Goal: Transaction & Acquisition: Purchase product/service

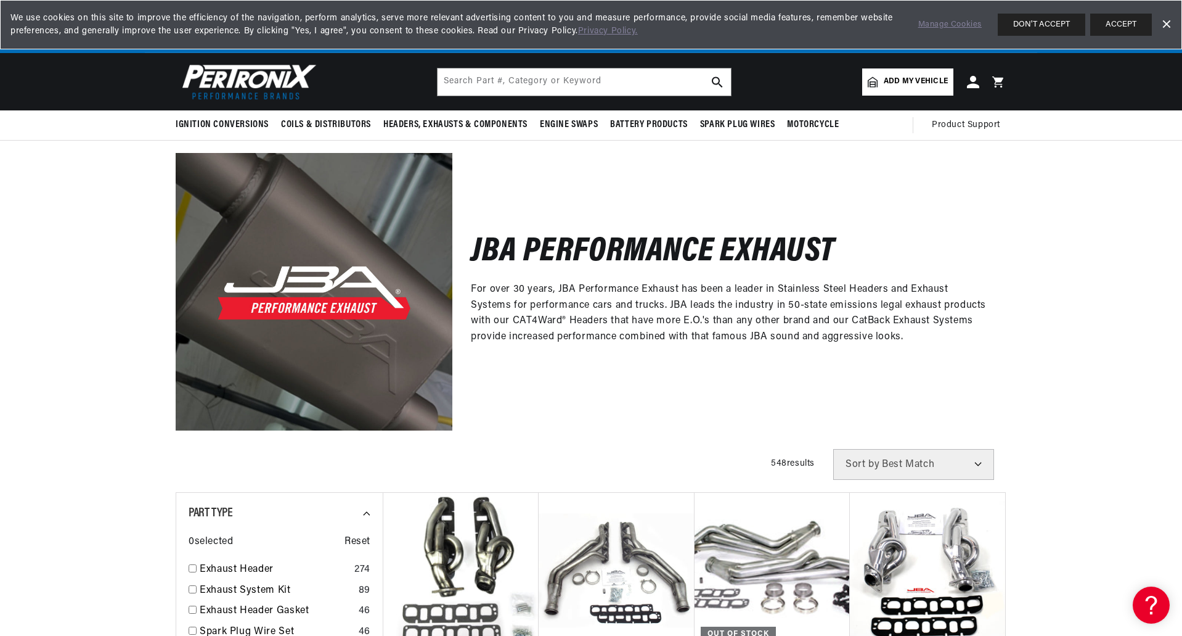
scroll to position [0, 1540]
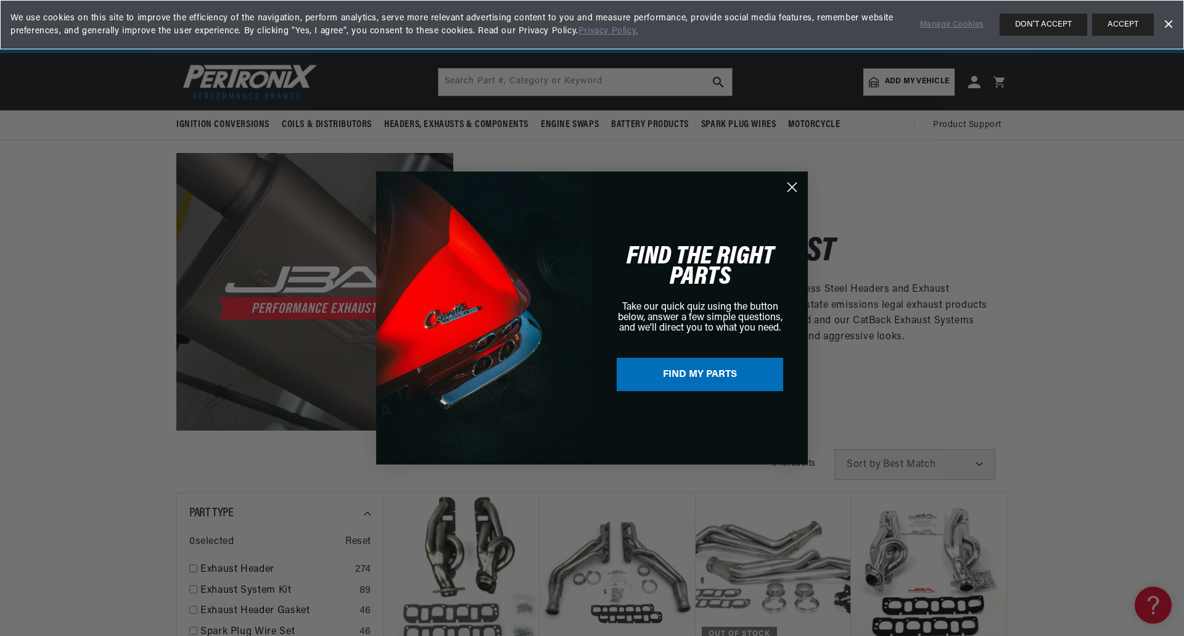
click at [793, 185] on icon "Close dialog" at bounding box center [792, 187] width 9 height 9
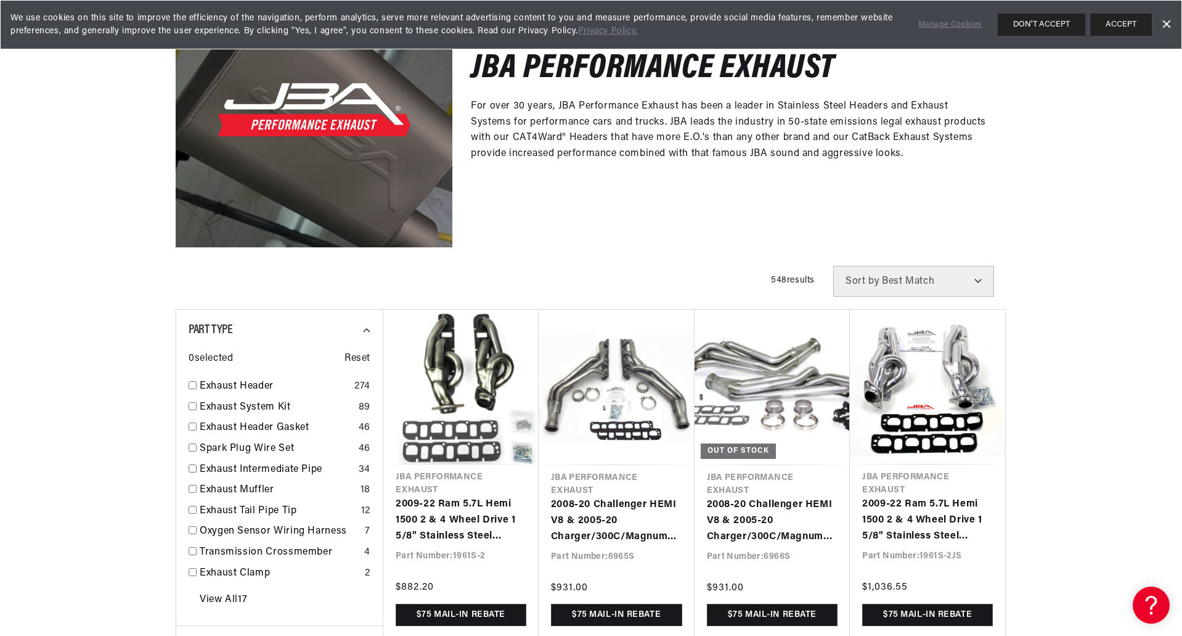
scroll to position [329, 0]
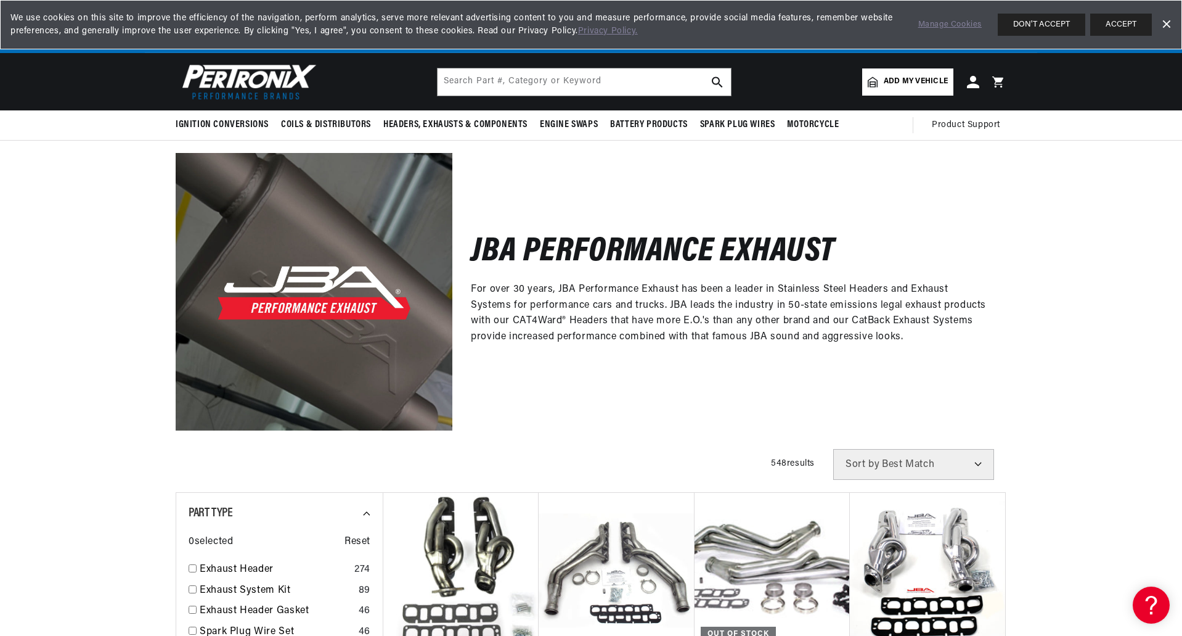
click at [269, 79] on img at bounding box center [247, 81] width 142 height 43
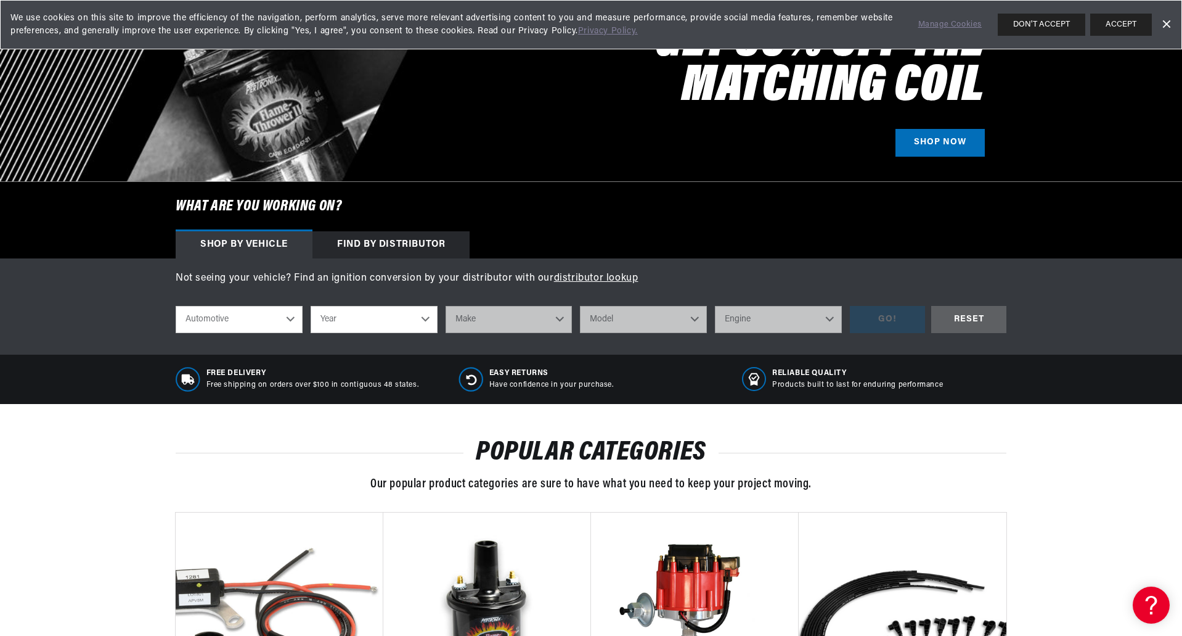
scroll to position [247, 0]
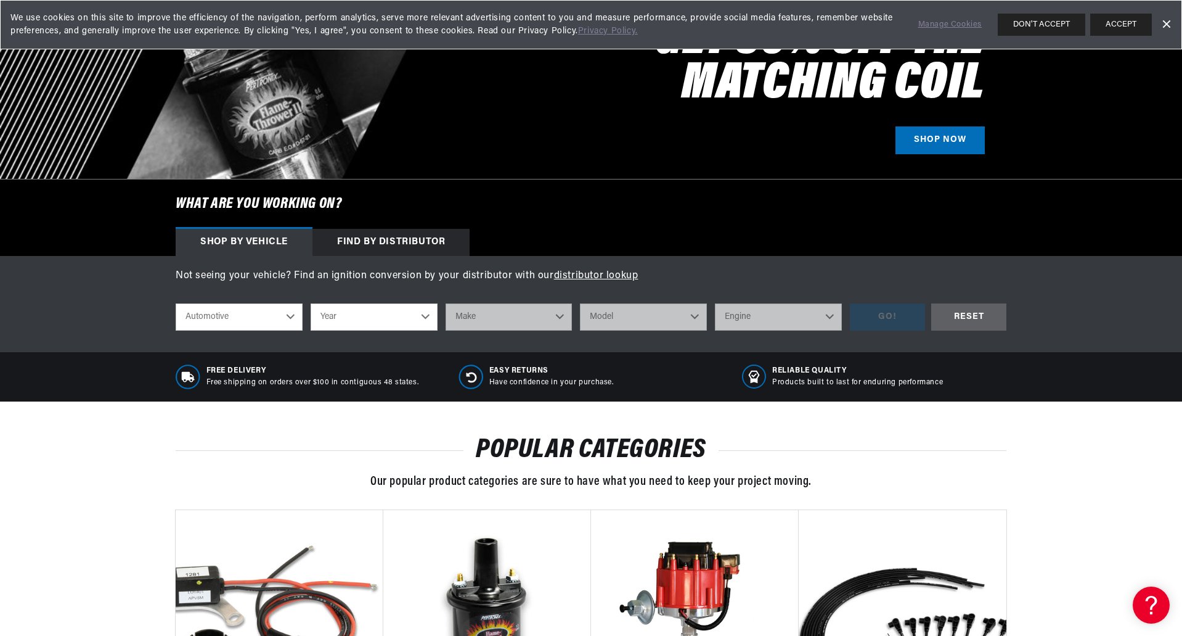
click at [272, 316] on select "Automotive Agricultural Industrial Marine Motorcycle" at bounding box center [239, 316] width 127 height 27
click at [107, 305] on div "Not seeing your vehicle? Find an ignition conversion by your distributor with o…" at bounding box center [591, 304] width 1182 height 96
click at [364, 314] on select "Year 2022 2021 2020 2019 2018 2017 2016 2015 2014 2013 2012 2011 2010 2009 2008…" at bounding box center [374, 316] width 127 height 27
select select "1995"
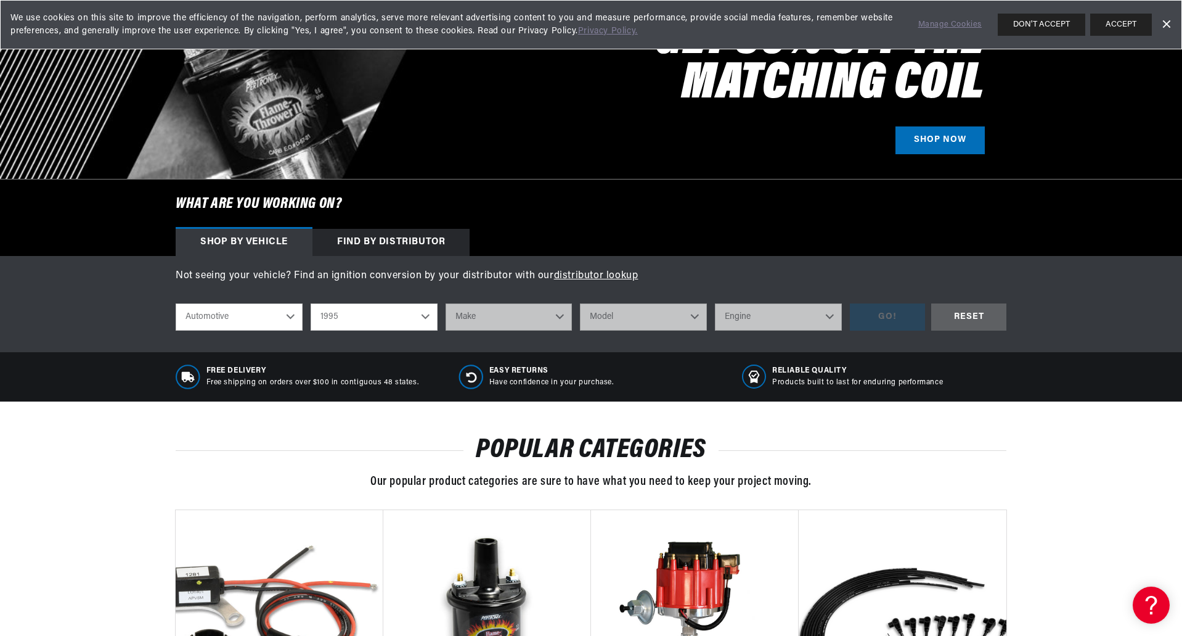
click at [311, 303] on select "Year 2022 2021 2020 2019 2018 2017 2016 2015 2014 2013 2012 2011 2010 2009 2008…" at bounding box center [374, 316] width 127 height 27
select select "1995"
click at [518, 325] on select "Make Buick Cadillac Chevrolet Chrysler Dodge Ford GMC Hyundai Jeep Lincoln Mazd…" at bounding box center [509, 316] width 127 height 27
select select "Ford"
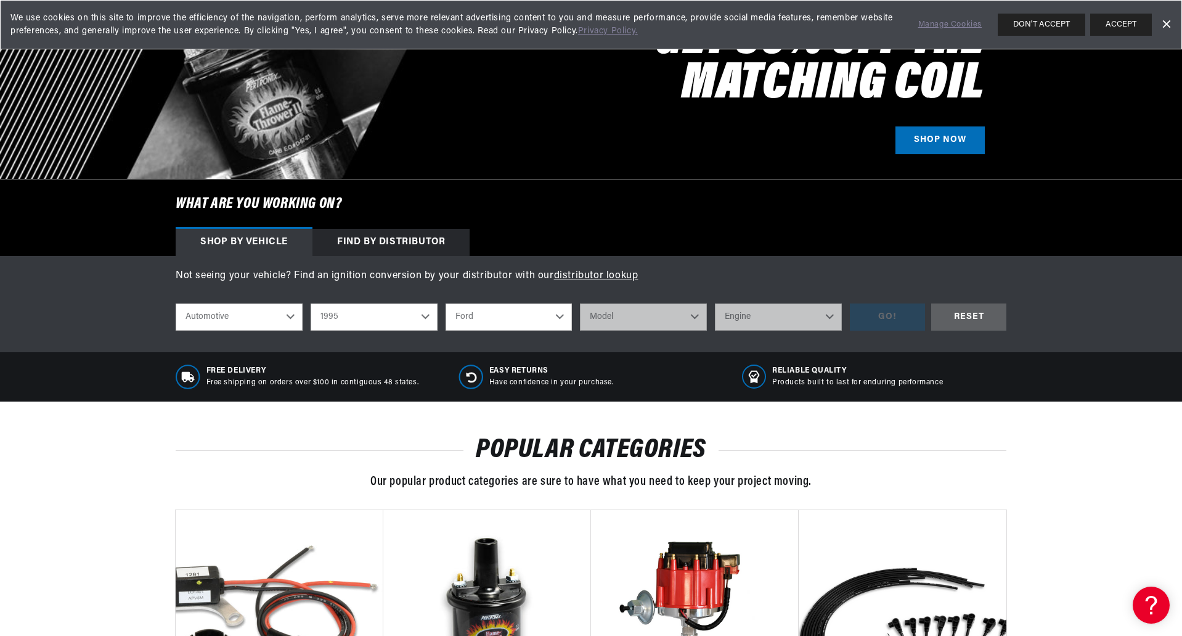
click at [446, 303] on select "Make Buick Cadillac Chevrolet Chrysler Dodge Ford GMC Hyundai Jeep Lincoln Mazd…" at bounding box center [509, 316] width 127 height 27
select select "Ford"
click at [631, 321] on select "Model Aerostar Bronco Crown Victoria E-150 Econoline E-150 Econoline Club Wagon…" at bounding box center [643, 316] width 127 height 27
select select "Mustang"
click at [580, 303] on select "Model Aerostar Bronco Crown Victoria E-150 Econoline E-150 Econoline Club Wagon…" at bounding box center [643, 316] width 127 height 27
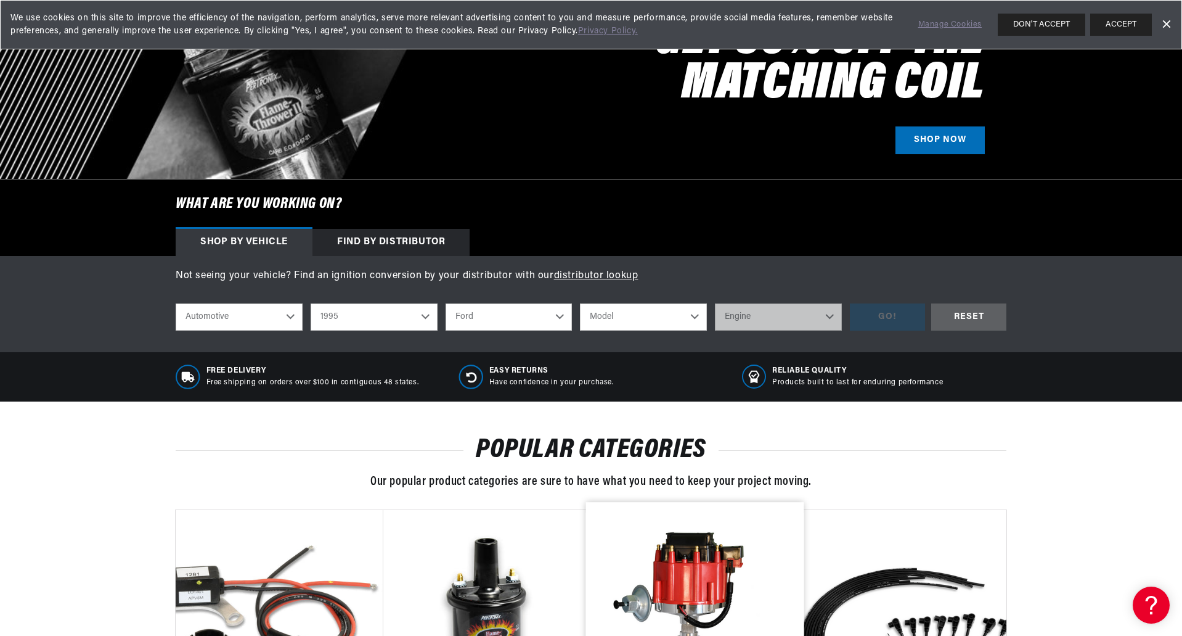
select select "Mustang"
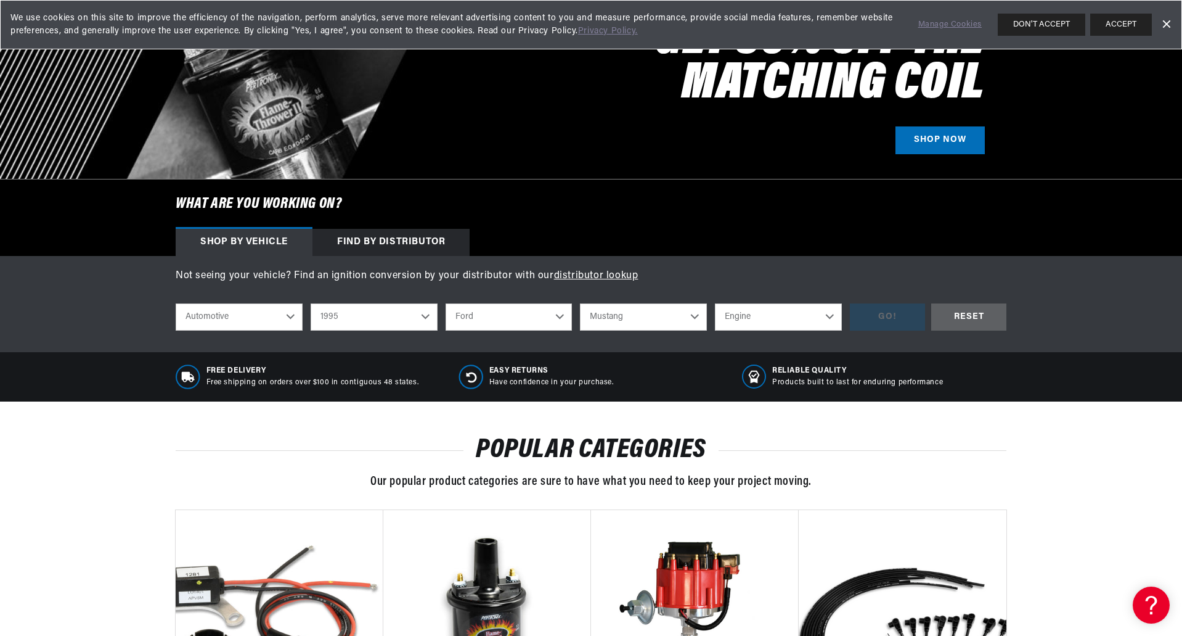
click at [783, 315] on select "Engine 3.8L 5.0L 5.8L" at bounding box center [778, 316] width 127 height 27
select select "5.0L"
click at [715, 303] on select "Engine 3.8L 5.0L 5.8L" at bounding box center [778, 316] width 127 height 27
select select "5.0L"
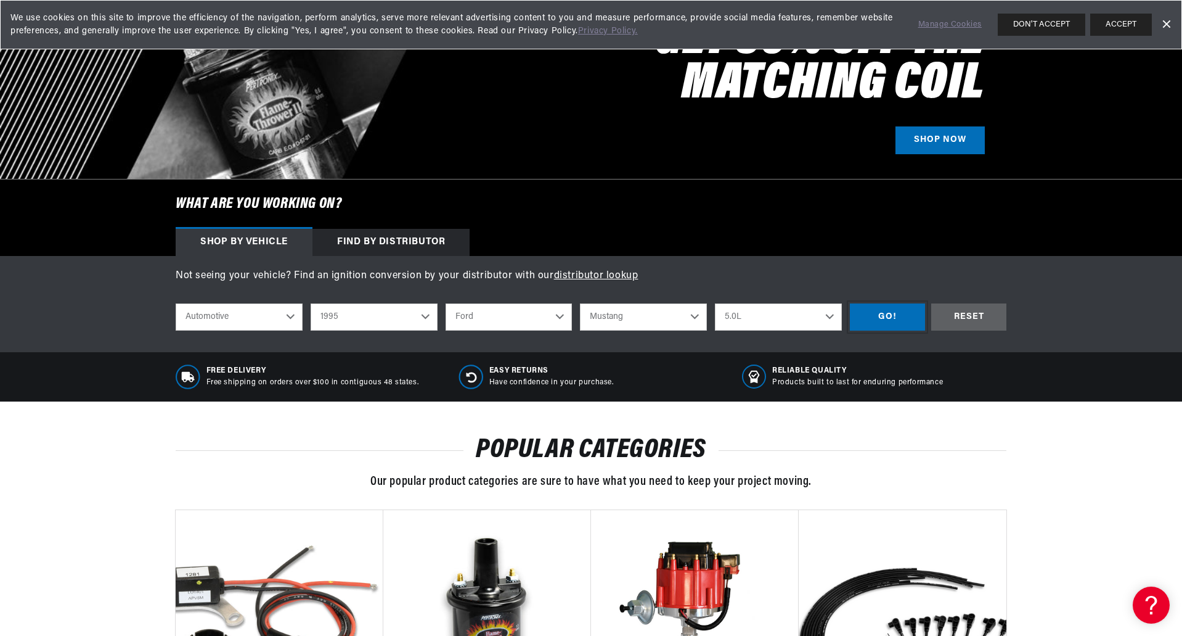
click at [878, 321] on div "GO!" at bounding box center [887, 317] width 75 height 28
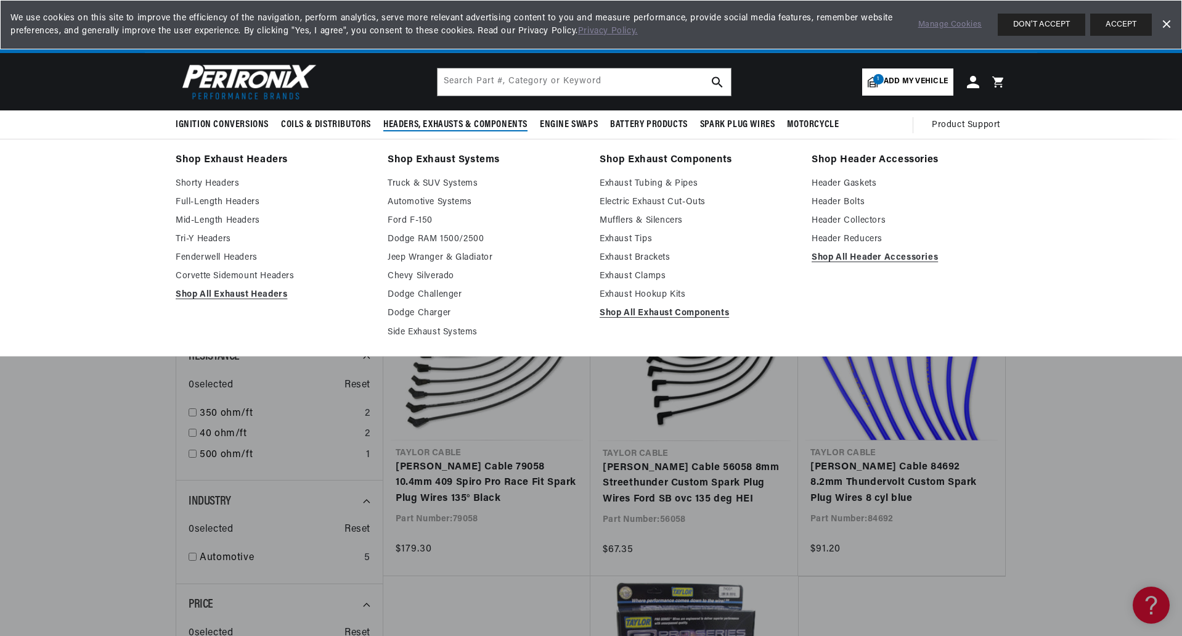
scroll to position [0, 1540]
click at [242, 292] on link "Shop All Exhaust Headers" at bounding box center [273, 294] width 195 height 15
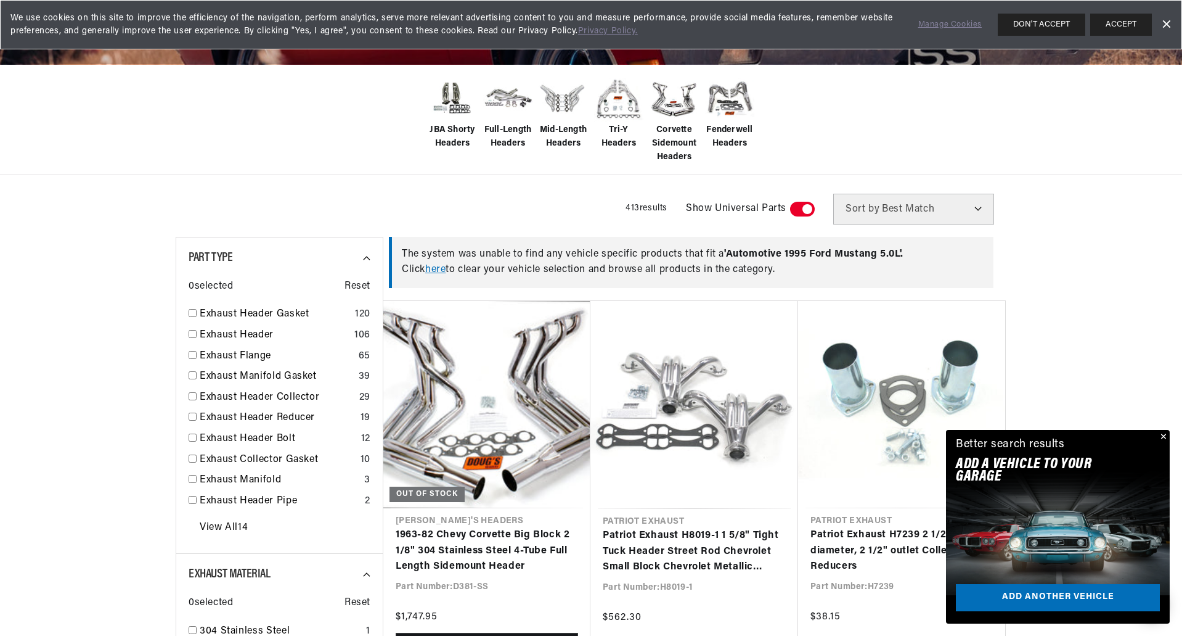
click at [800, 210] on span at bounding box center [802, 209] width 25 height 15
click at [800, 211] on input "checkbox" at bounding box center [797, 211] width 8 height 0
click at [798, 211] on span at bounding box center [802, 209] width 25 height 15
click at [798, 211] on input "checkbox" at bounding box center [797, 211] width 8 height 0
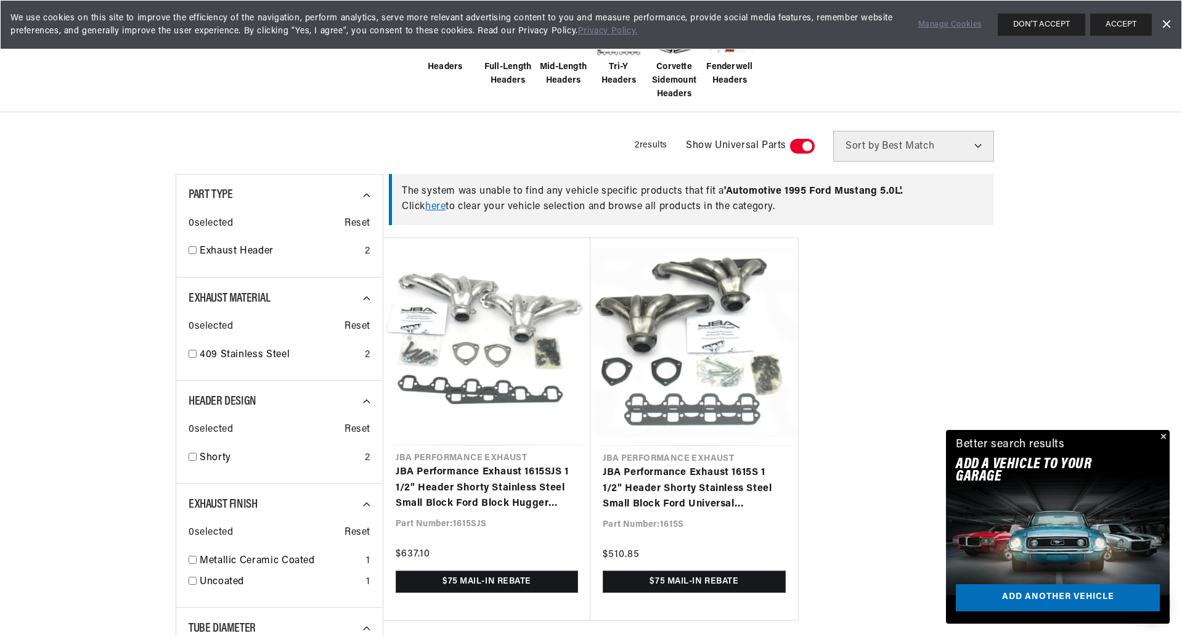
scroll to position [329, 0]
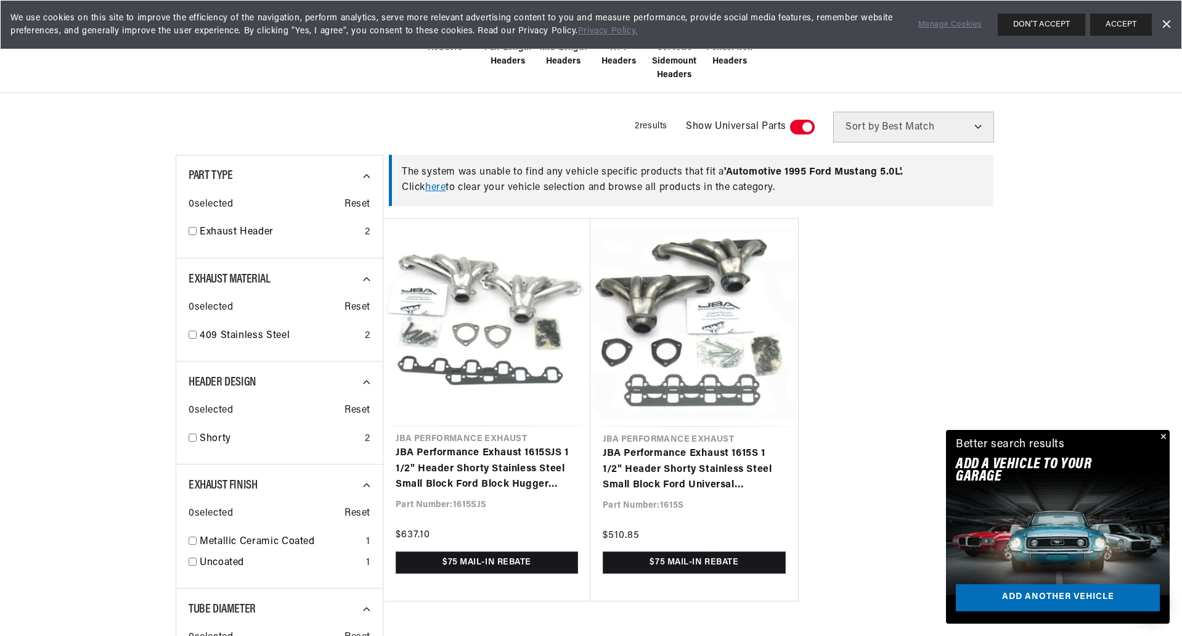
click at [1164, 435] on button "Close" at bounding box center [1162, 437] width 15 height 15
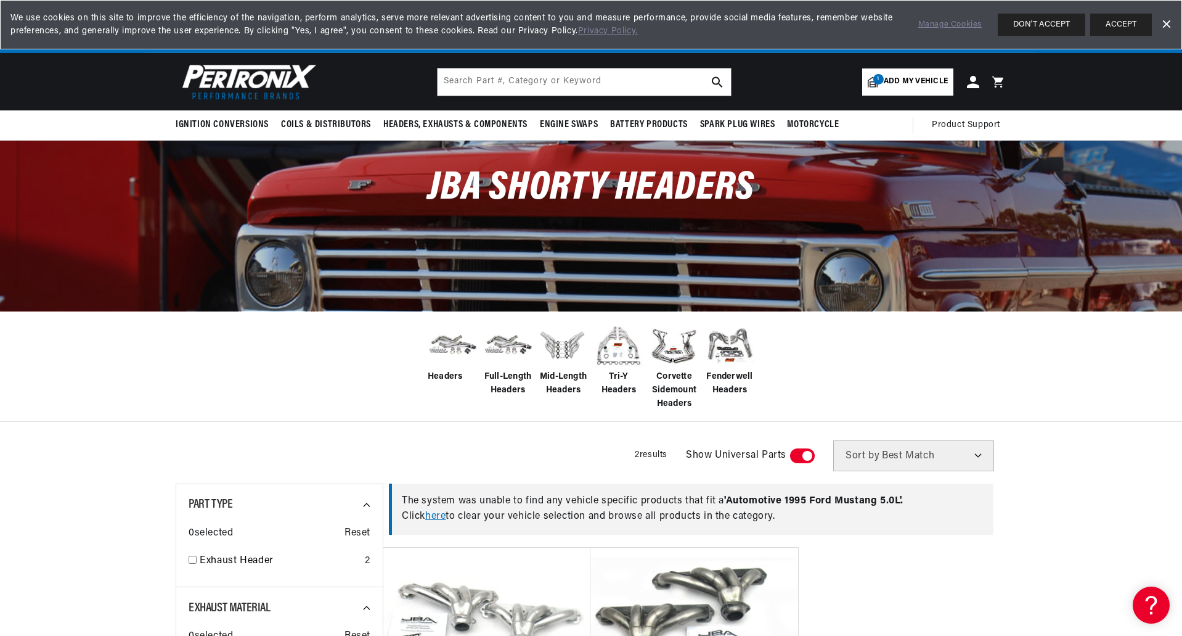
scroll to position [0, 0]
click at [440, 513] on link "here" at bounding box center [435, 516] width 20 height 10
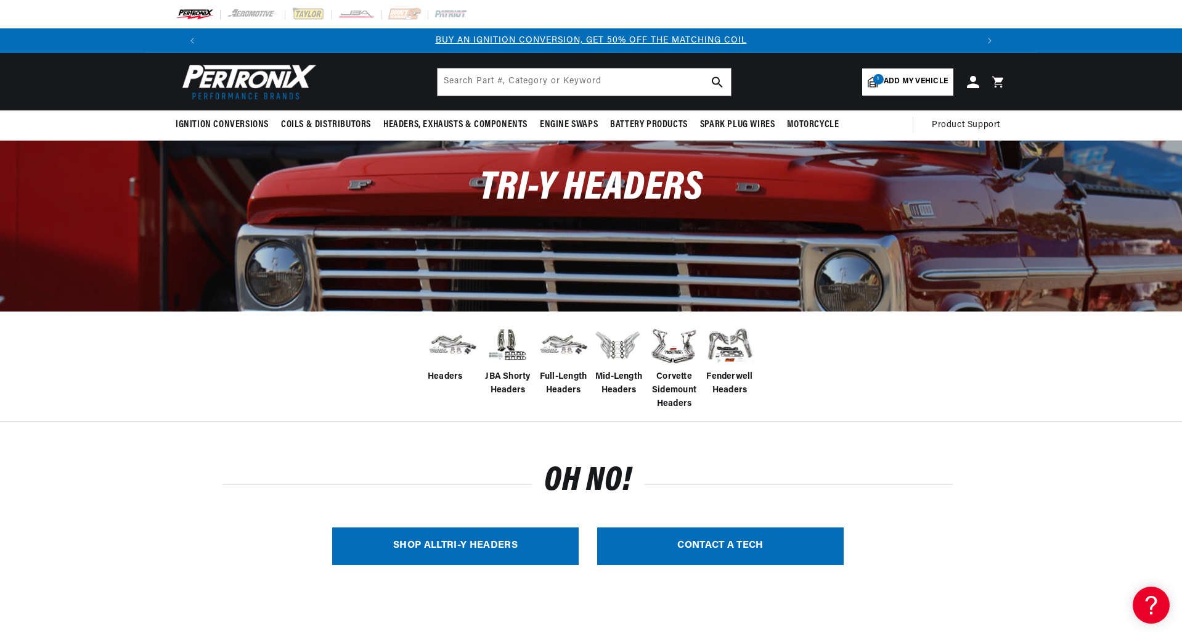
scroll to position [82, 0]
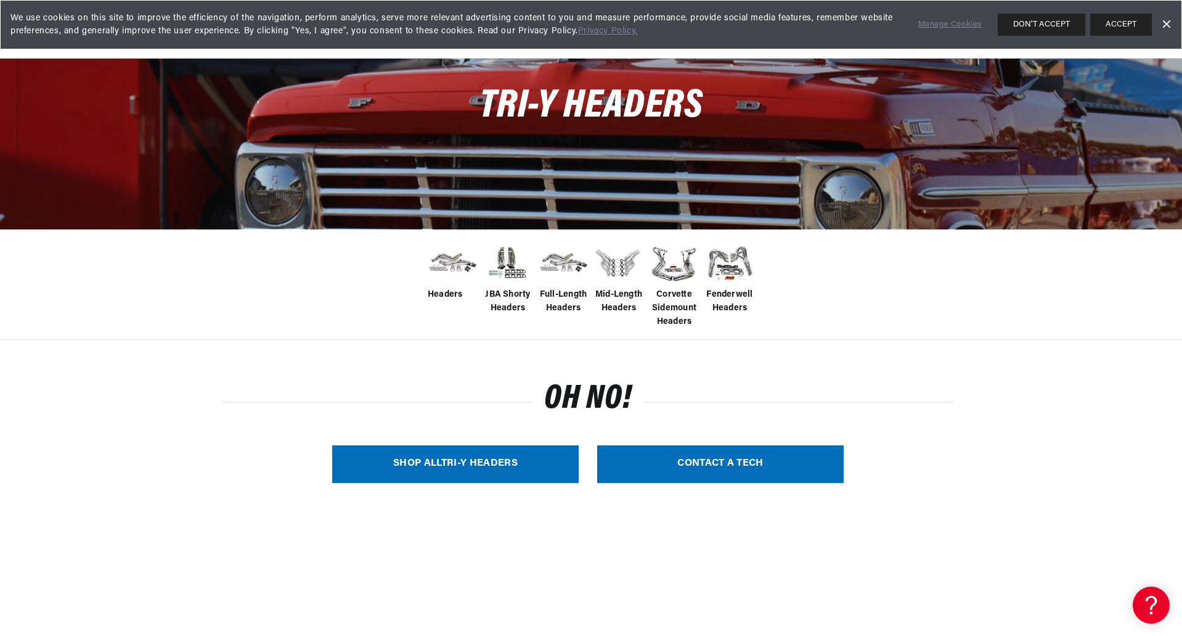
click at [487, 468] on link "SHOP ALL Tri-Y Headers" at bounding box center [455, 464] width 247 height 38
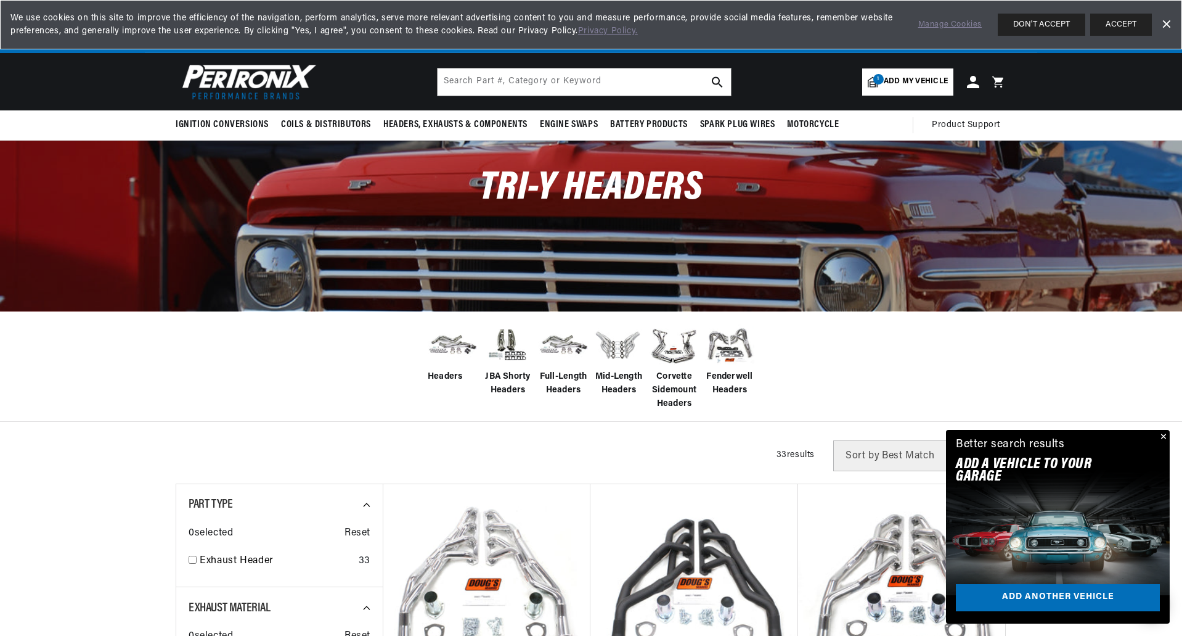
scroll to position [0, 770]
click at [507, 351] on img at bounding box center [507, 344] width 49 height 41
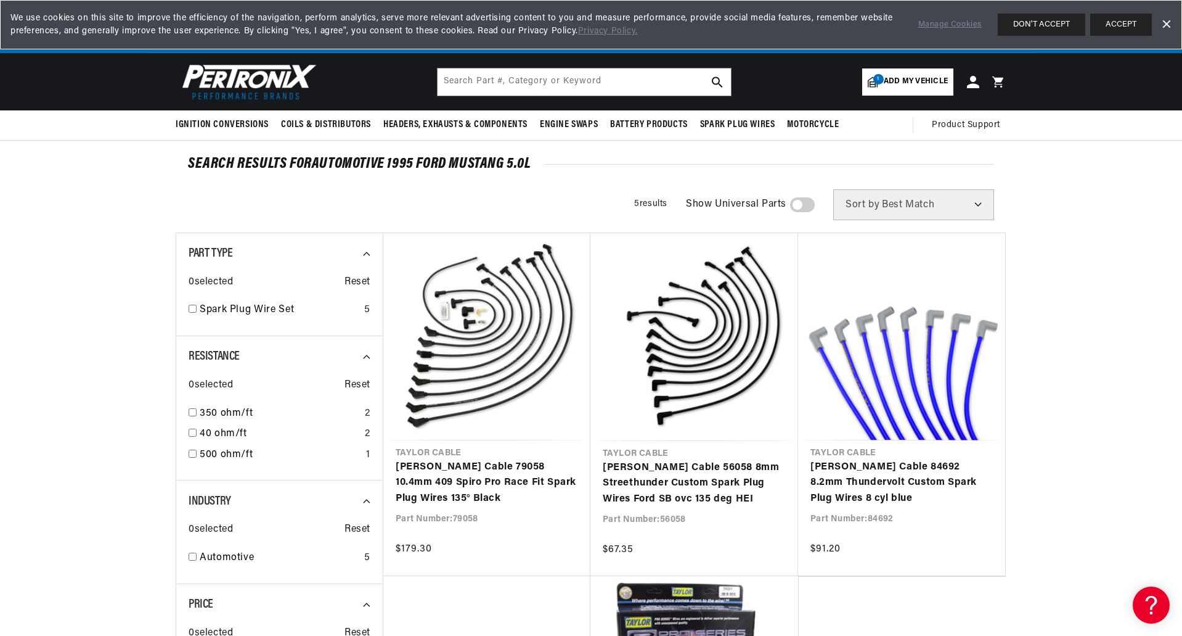
scroll to position [0, 770]
click at [921, 83] on span "Add my vehicle" at bounding box center [916, 82] width 64 height 12
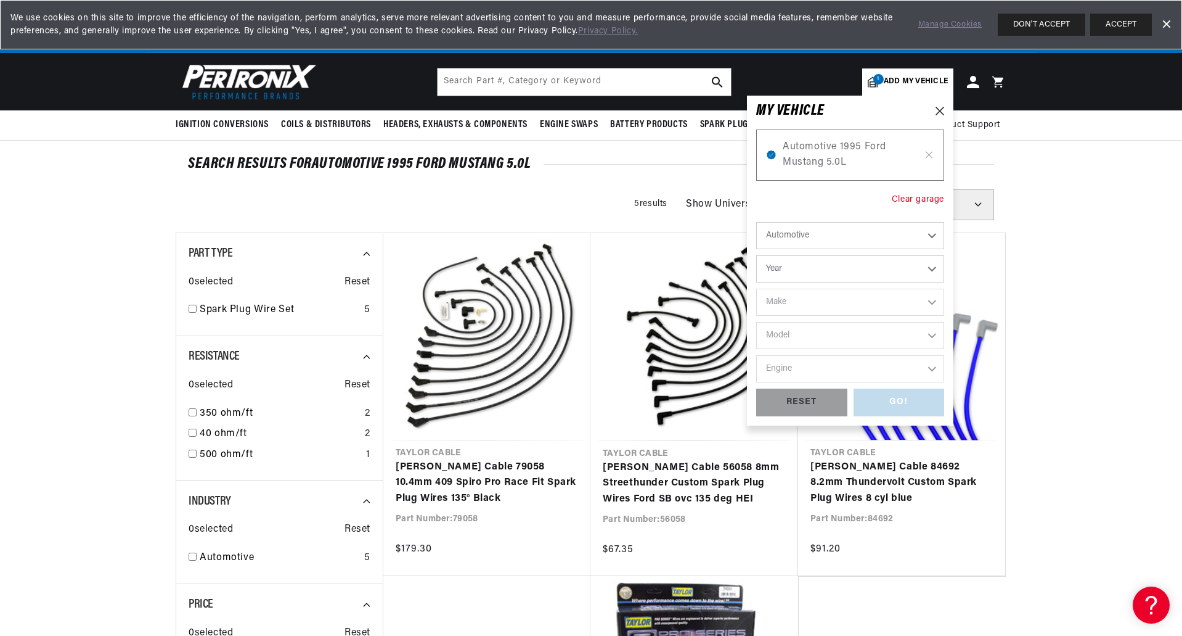
click at [923, 200] on div "Clear garage" at bounding box center [918, 200] width 52 height 14
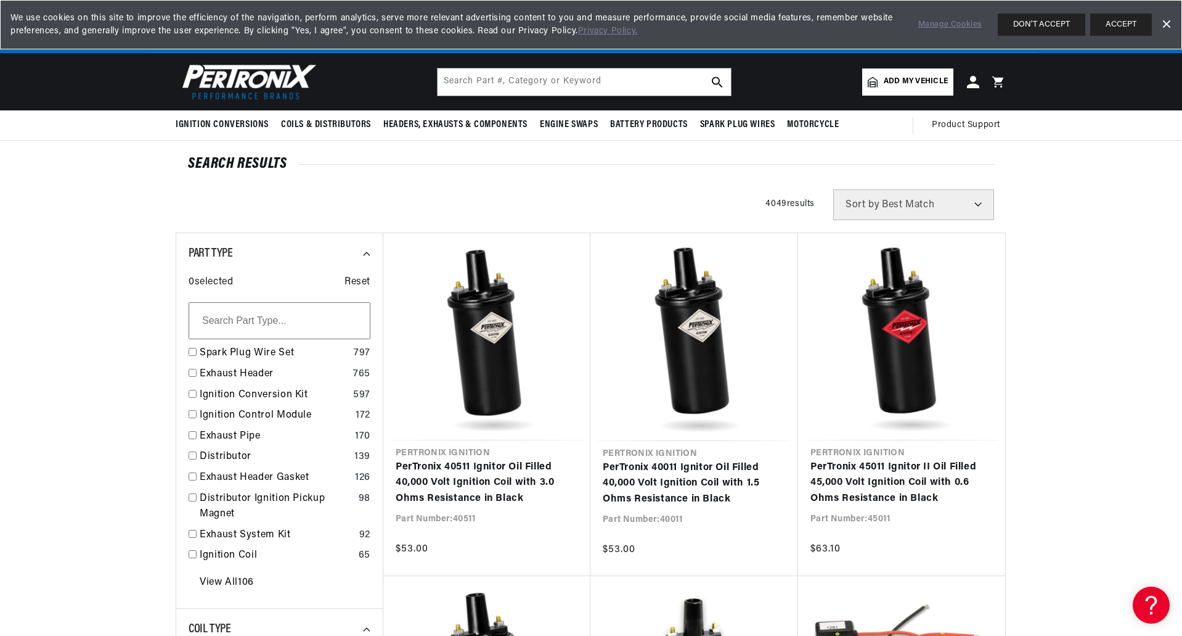
scroll to position [0, 1540]
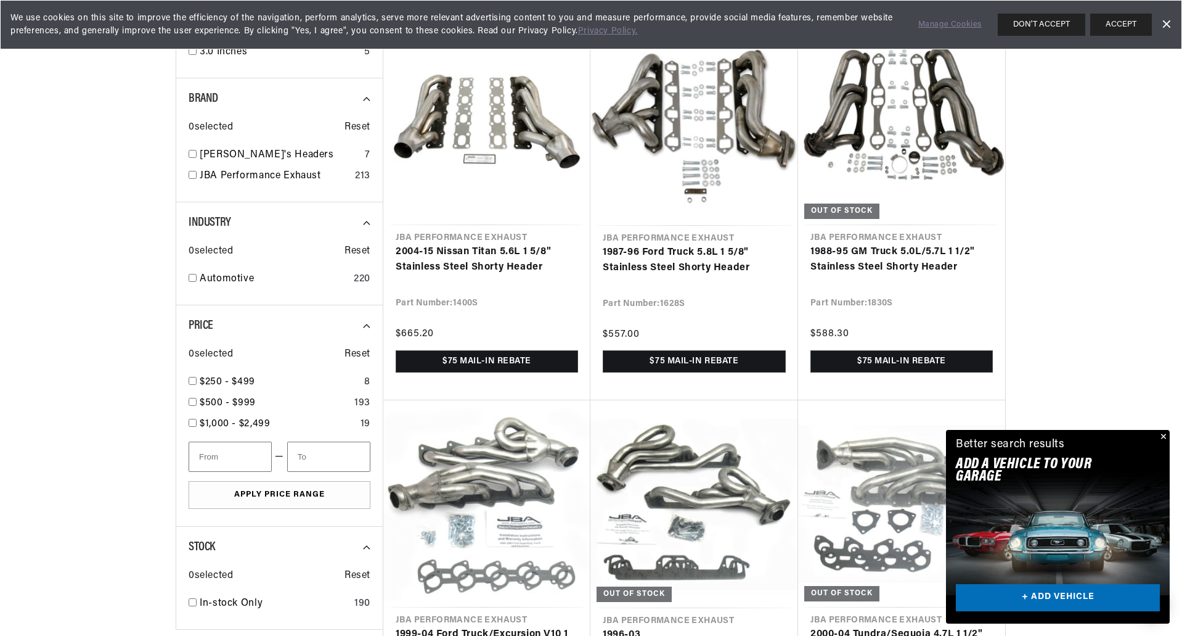
scroll to position [1479, 0]
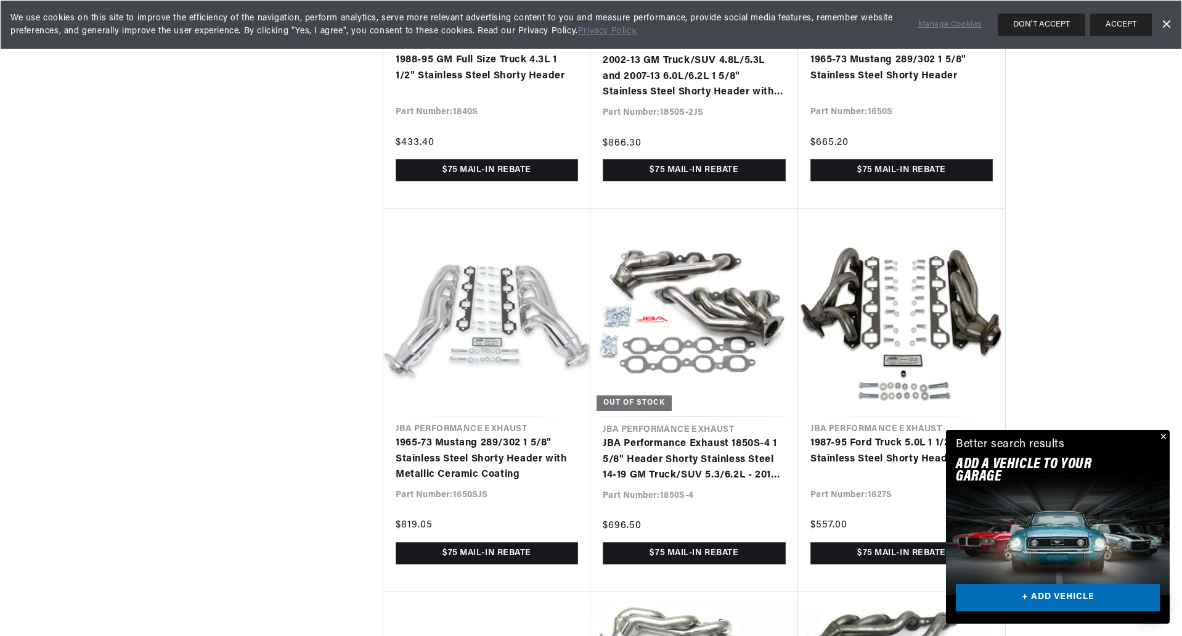
scroll to position [0, 770]
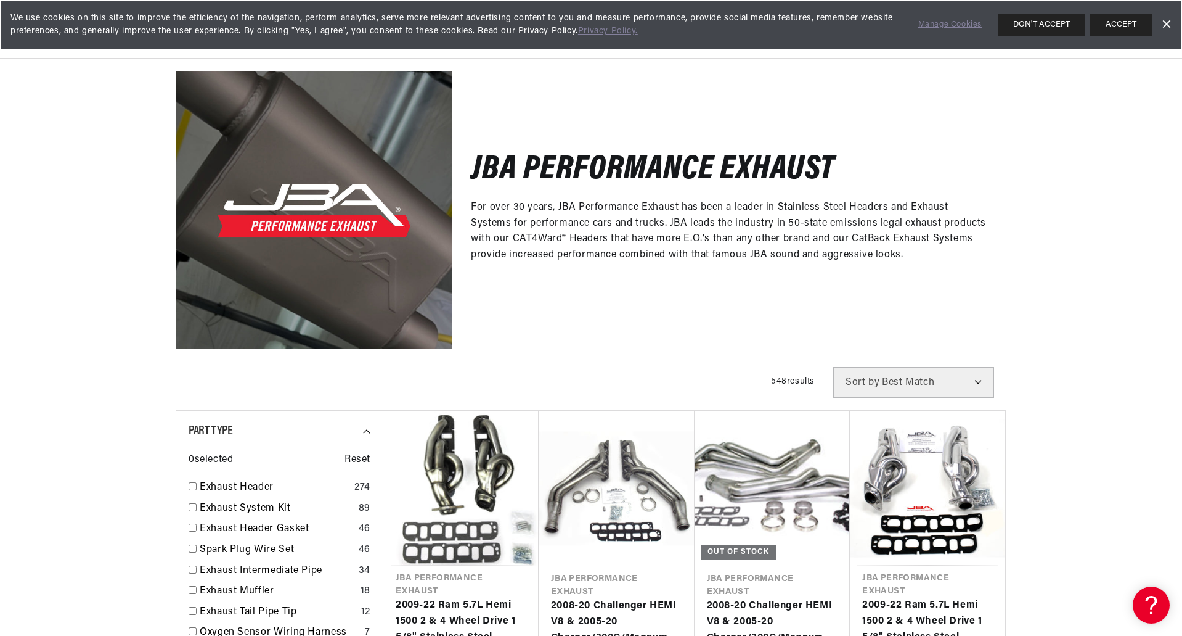
scroll to position [0, 1540]
